Goal: Task Accomplishment & Management: Complete application form

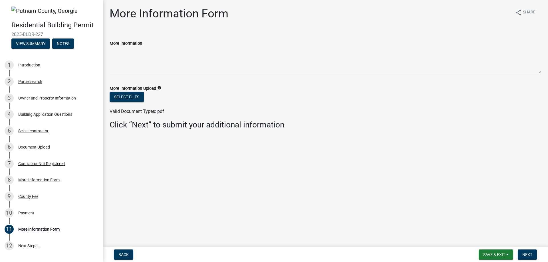
scroll to position [58, 0]
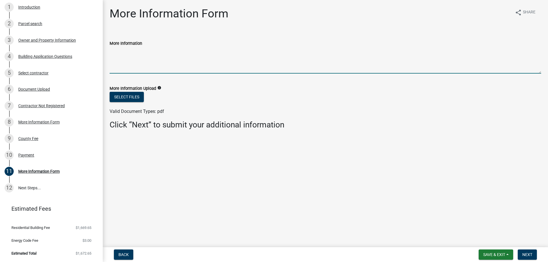
click at [136, 66] on textarea "More Information" at bounding box center [326, 60] width 432 height 27
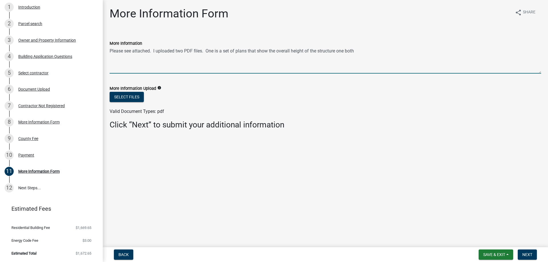
click at [357, 52] on textarea "Please see attached. I uploaded two PDF files. One is a set of plans that show …" at bounding box center [326, 60] width 432 height 27
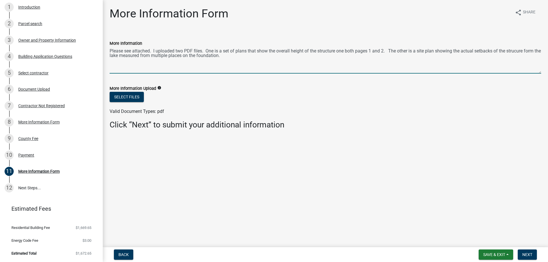
click at [236, 57] on textarea "Please see attached. I uploaded two PDF files. One is a set of plans that show …" at bounding box center [326, 60] width 432 height 27
click at [237, 51] on textarea "Please see attached. I uploaded two PDF files. One is a set of plans that show …" at bounding box center [326, 60] width 432 height 27
click at [249, 51] on textarea "Please see attached. I uploaded two PDF files. One is a set of buildiong plans …" at bounding box center [326, 60] width 432 height 27
click at [287, 54] on textarea "Please see attached. I uploaded two PDF files. One is a set of building plans t…" at bounding box center [326, 60] width 432 height 27
click at [134, 55] on textarea "Please see attached. I uploaded two PDF files. One is a set of building plans t…" at bounding box center [326, 60] width 432 height 27
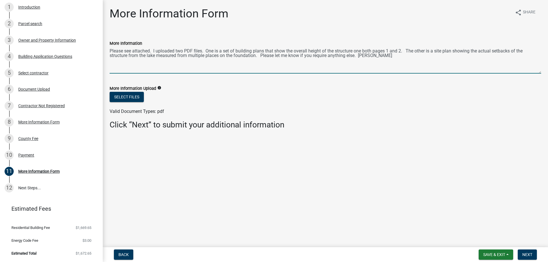
type textarea "Please see attached. I uploaded two PDF files. One is a set of building plans t…"
click at [136, 99] on button "Select files" at bounding box center [127, 97] width 34 height 10
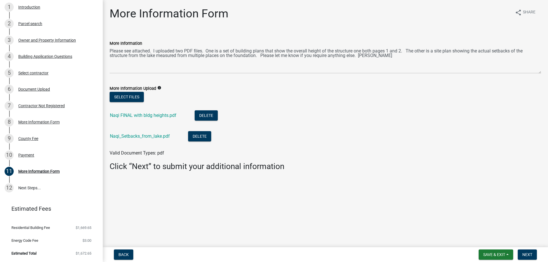
drag, startPoint x: 164, startPoint y: 114, endPoint x: 327, endPoint y: 112, distance: 163.6
click at [165, 114] on link "Naqi FINAL with bldg heights.pdf" at bounding box center [143, 115] width 66 height 5
click at [166, 137] on link "Naqi_Setbacks_from_lake.pdf" at bounding box center [140, 136] width 60 height 5
click at [527, 253] on span "Next" at bounding box center [527, 255] width 10 height 5
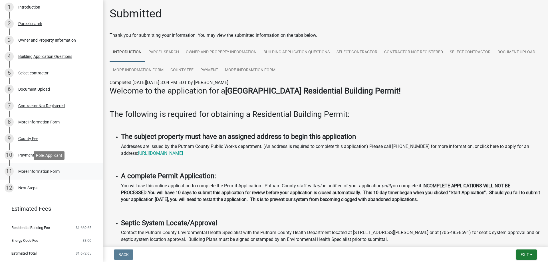
click at [55, 172] on div "More Information Form" at bounding box center [38, 172] width 41 height 4
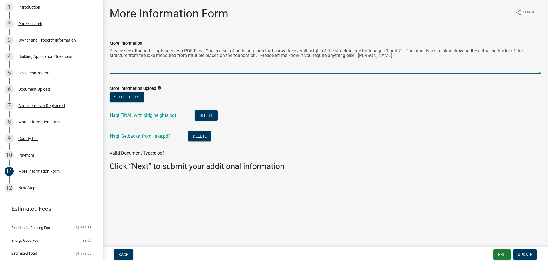
click at [174, 70] on textarea "Please see attached. I uploaded two PDF files. One is a set of building plans t…" at bounding box center [326, 60] width 432 height 27
click at [176, 69] on textarea "Please see attached. I uploaded two PDF files. One is a set of building plans t…" at bounding box center [326, 60] width 432 height 27
click at [321, 71] on textarea "Please see attached. I uploaded two PDF files. One is a set of building plans t…" at bounding box center [326, 60] width 432 height 27
click at [374, 57] on textarea "Please see attached. I uploaded two PDF files. One is a set of building plans t…" at bounding box center [326, 60] width 432 height 27
click at [526, 253] on span "Update" at bounding box center [525, 255] width 15 height 5
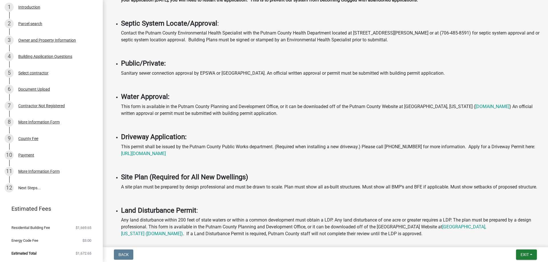
scroll to position [228, 0]
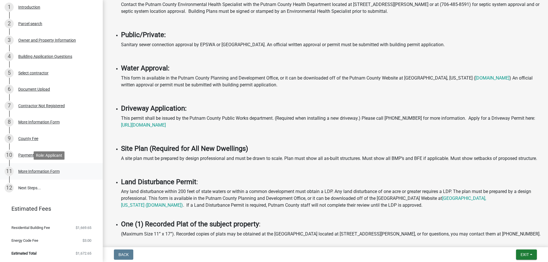
click at [41, 172] on div "More Information Form" at bounding box center [38, 172] width 41 height 4
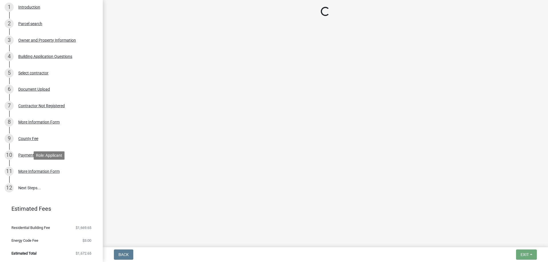
scroll to position [0, 0]
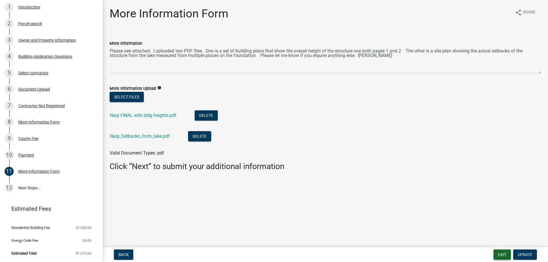
click at [501, 255] on button "Exit" at bounding box center [501, 255] width 17 height 10
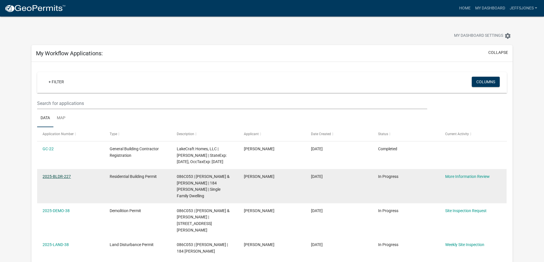
click at [66, 176] on link "2025-BLDR-227" at bounding box center [57, 176] width 28 height 5
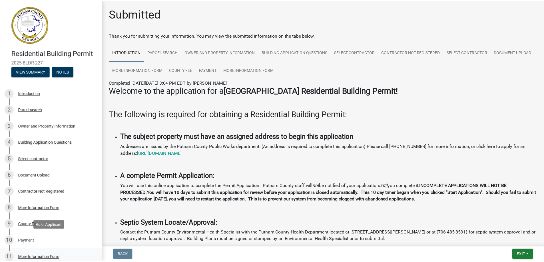
scroll to position [29, 0]
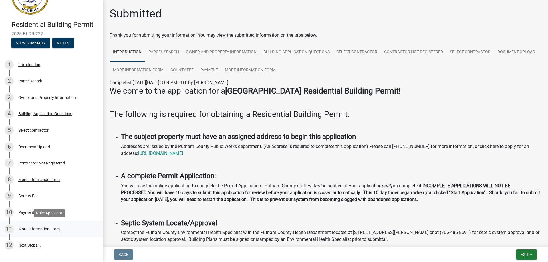
click at [52, 227] on div "More Information Form" at bounding box center [38, 229] width 41 height 4
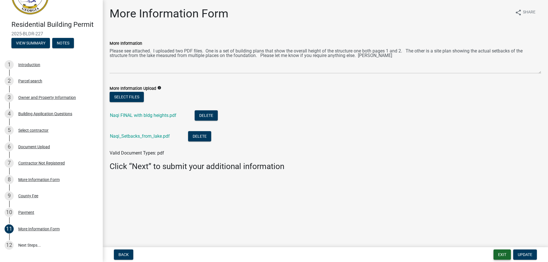
click at [502, 253] on button "Exit" at bounding box center [501, 255] width 17 height 10
